Goal: Information Seeking & Learning: Learn about a topic

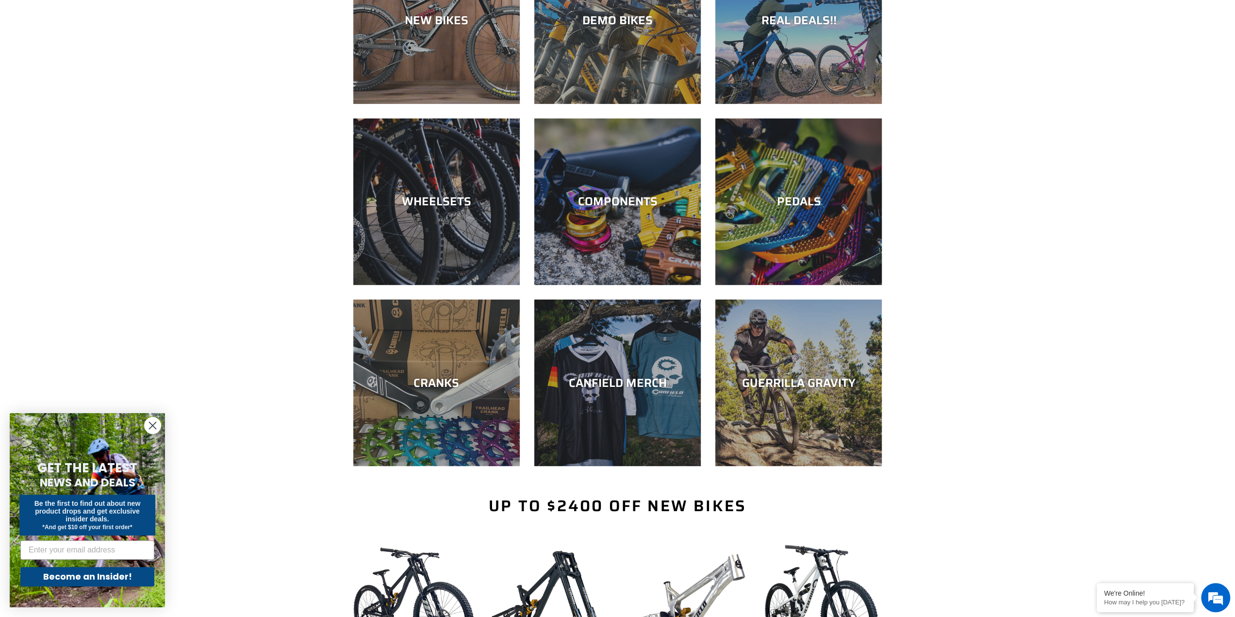
scroll to position [194, 0]
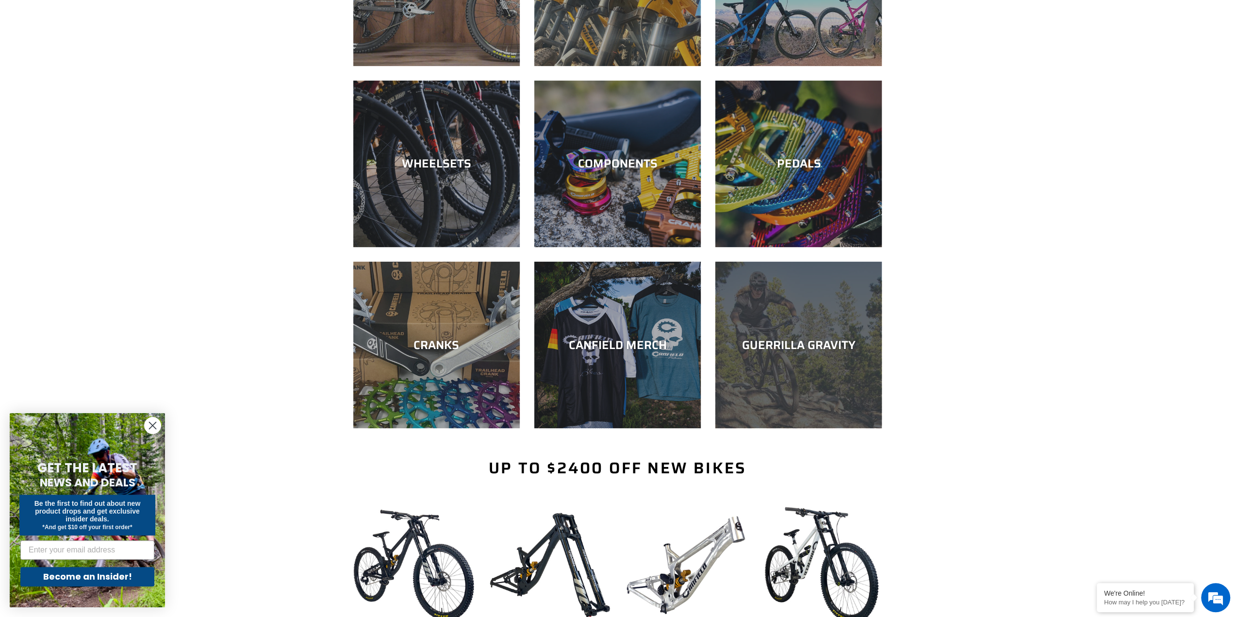
click at [769, 428] on div "GUERRILLA GRAVITY" at bounding box center [798, 428] width 166 height 0
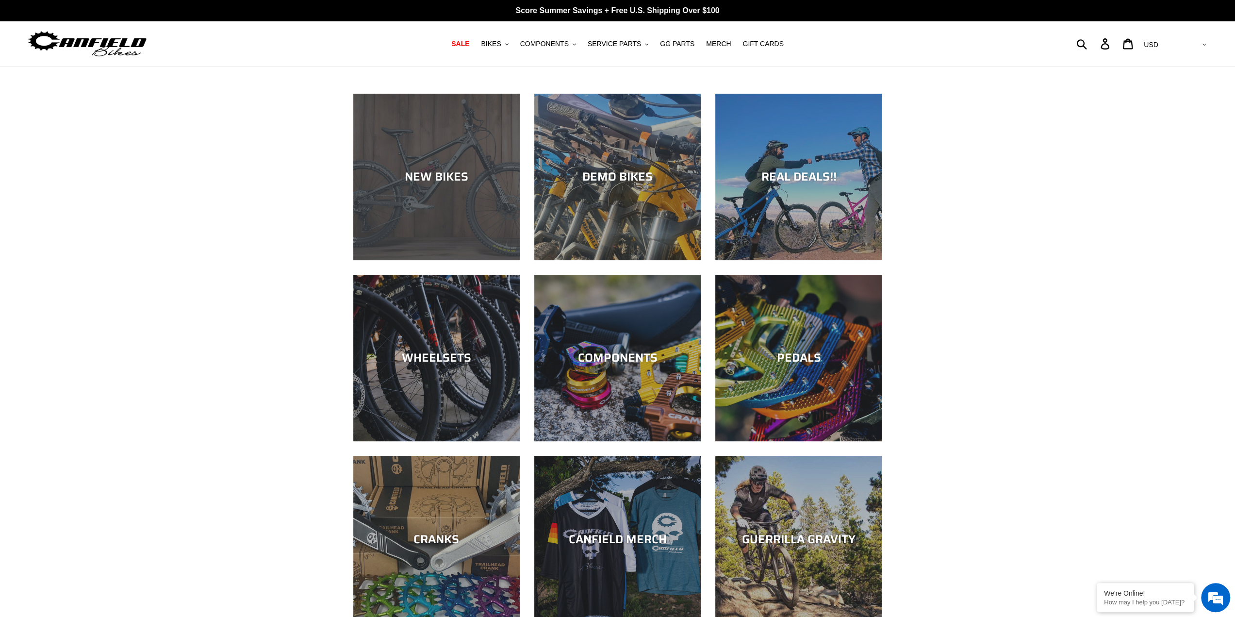
click at [423, 260] on div "NEW BIKES" at bounding box center [436, 260] width 166 height 0
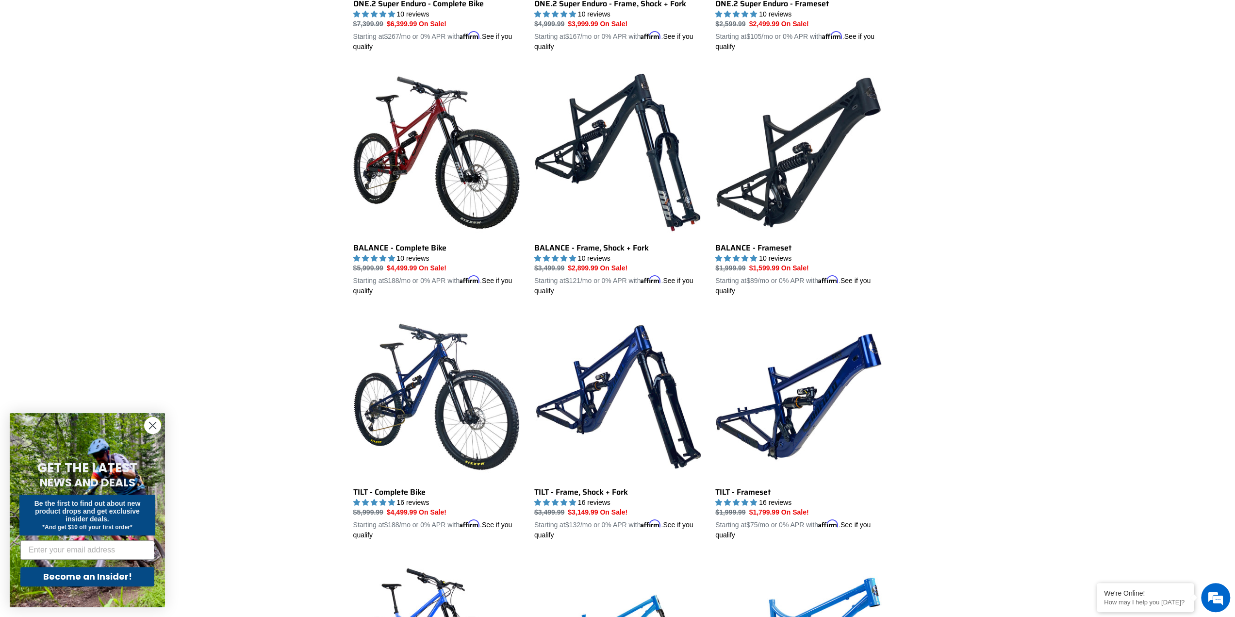
scroll to position [1019, 0]
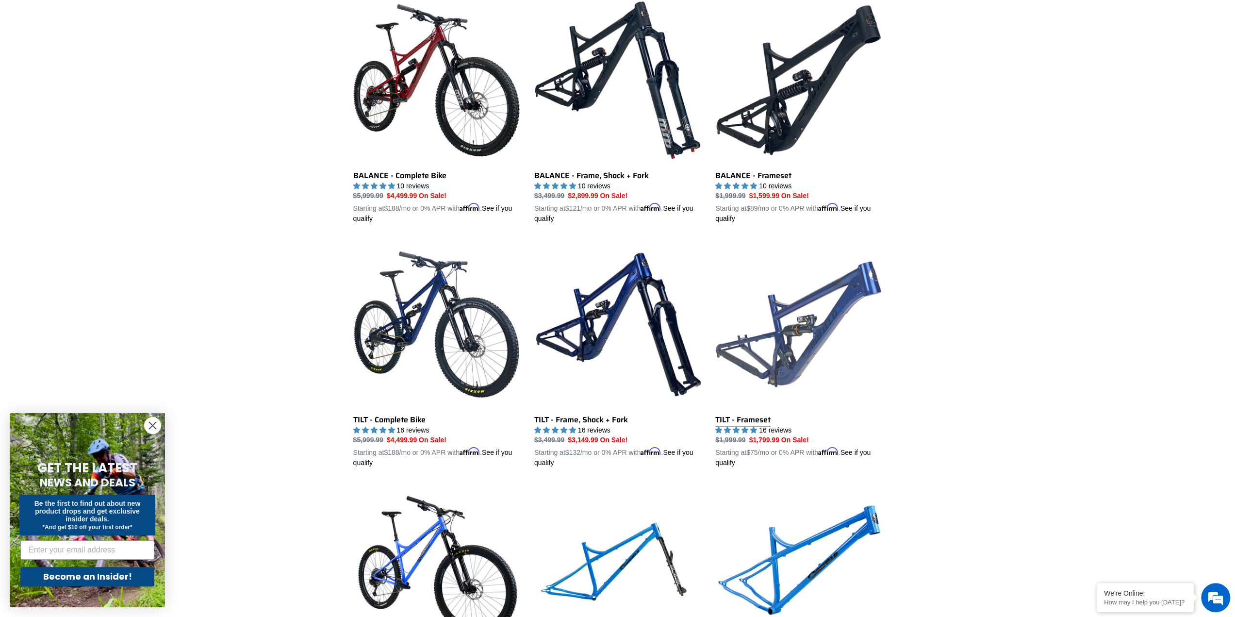
click at [861, 279] on link "TILT - Frameset" at bounding box center [798, 354] width 166 height 227
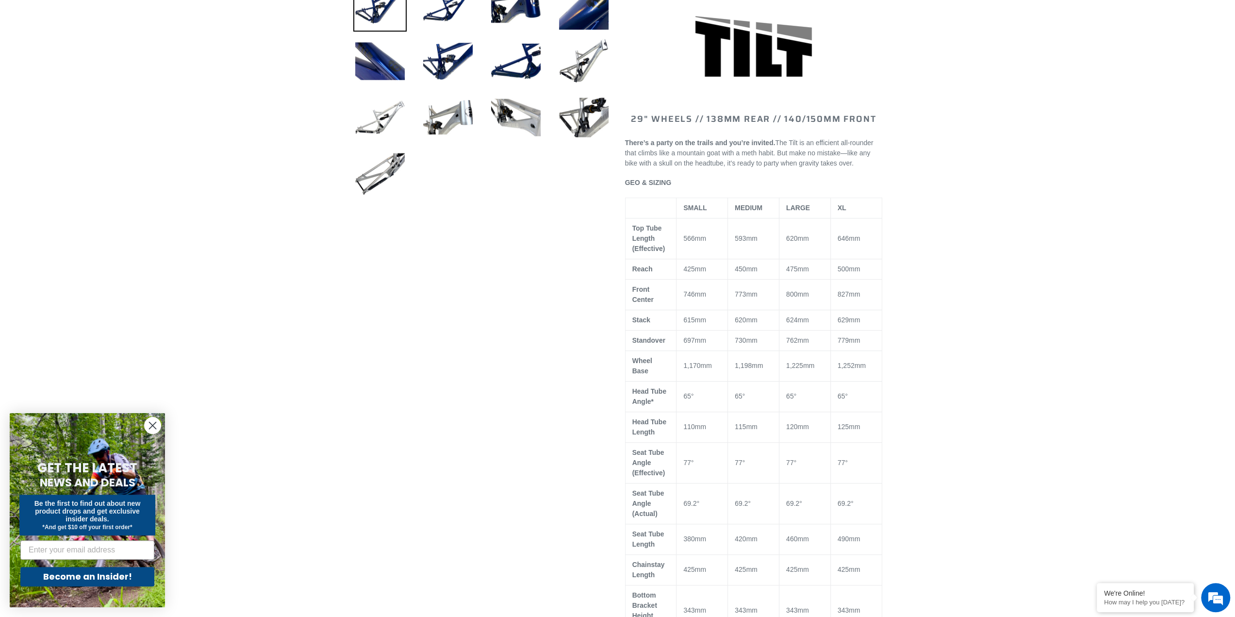
select select "highest-rating"
